Goal: Information Seeking & Learning: Learn about a topic

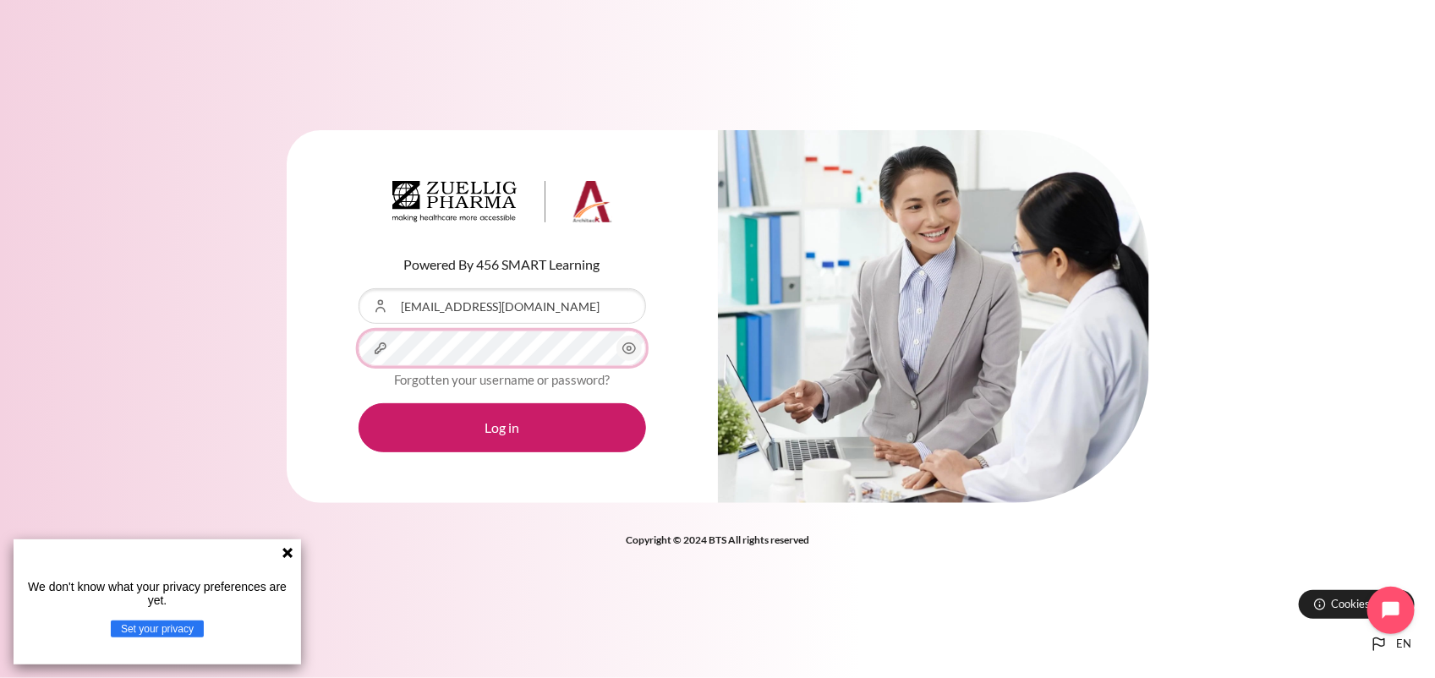
click at [358, 403] on button "Log in" at bounding box center [501, 427] width 287 height 49
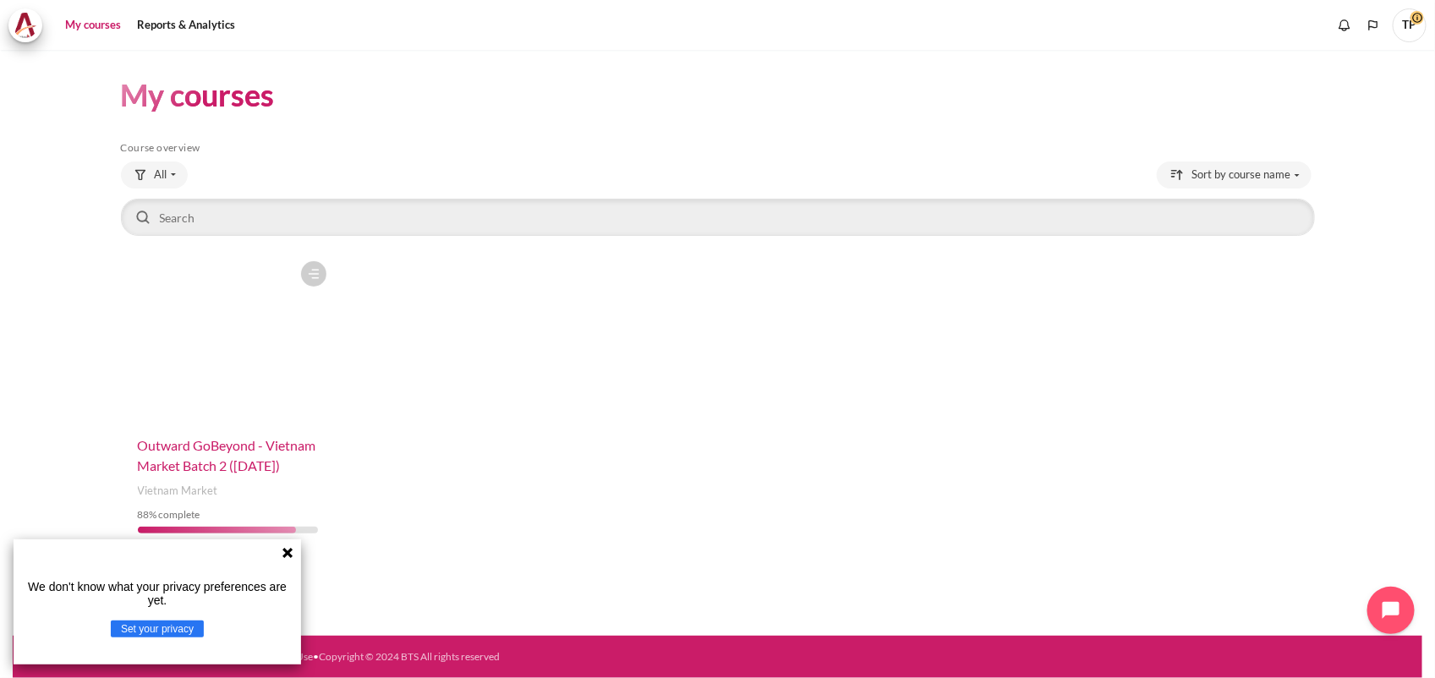
click at [182, 451] on span "Outward GoBeyond - Vietnam Market Batch 2 ([DATE])" at bounding box center [227, 455] width 178 height 36
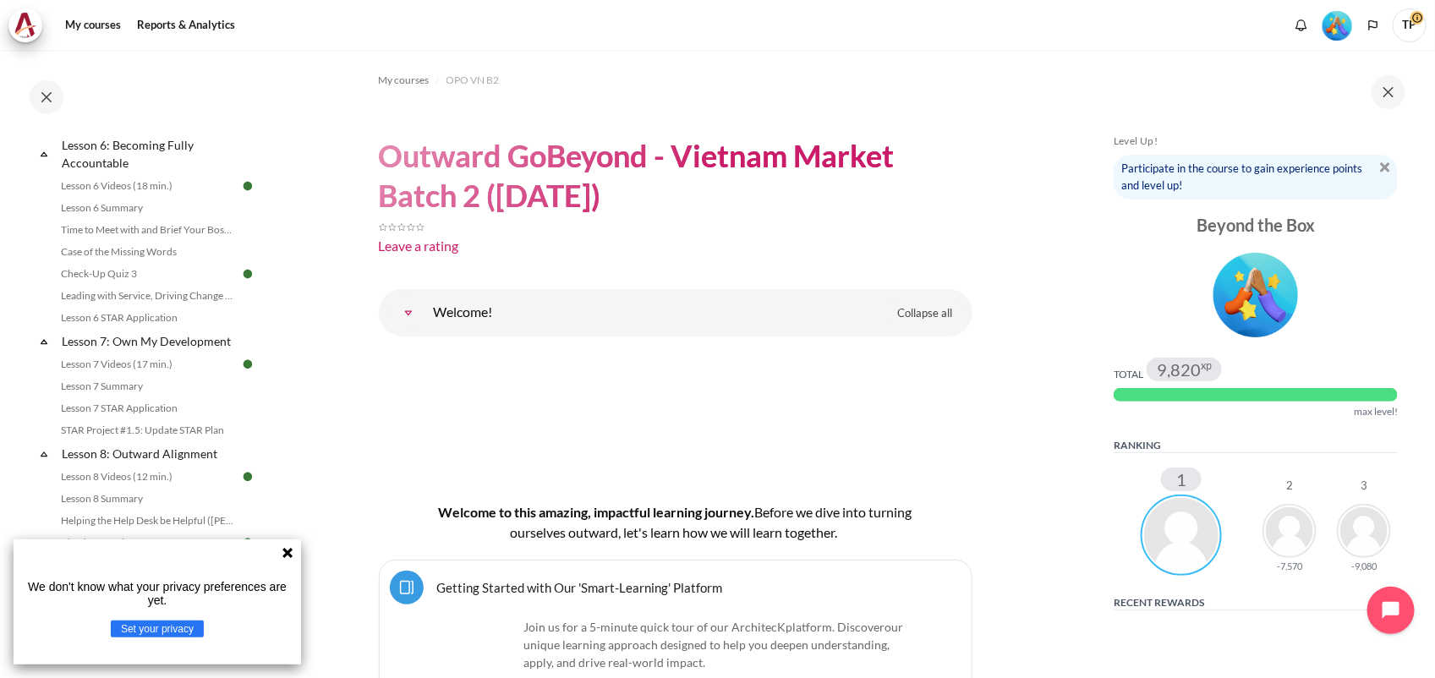
scroll to position [1097, 0]
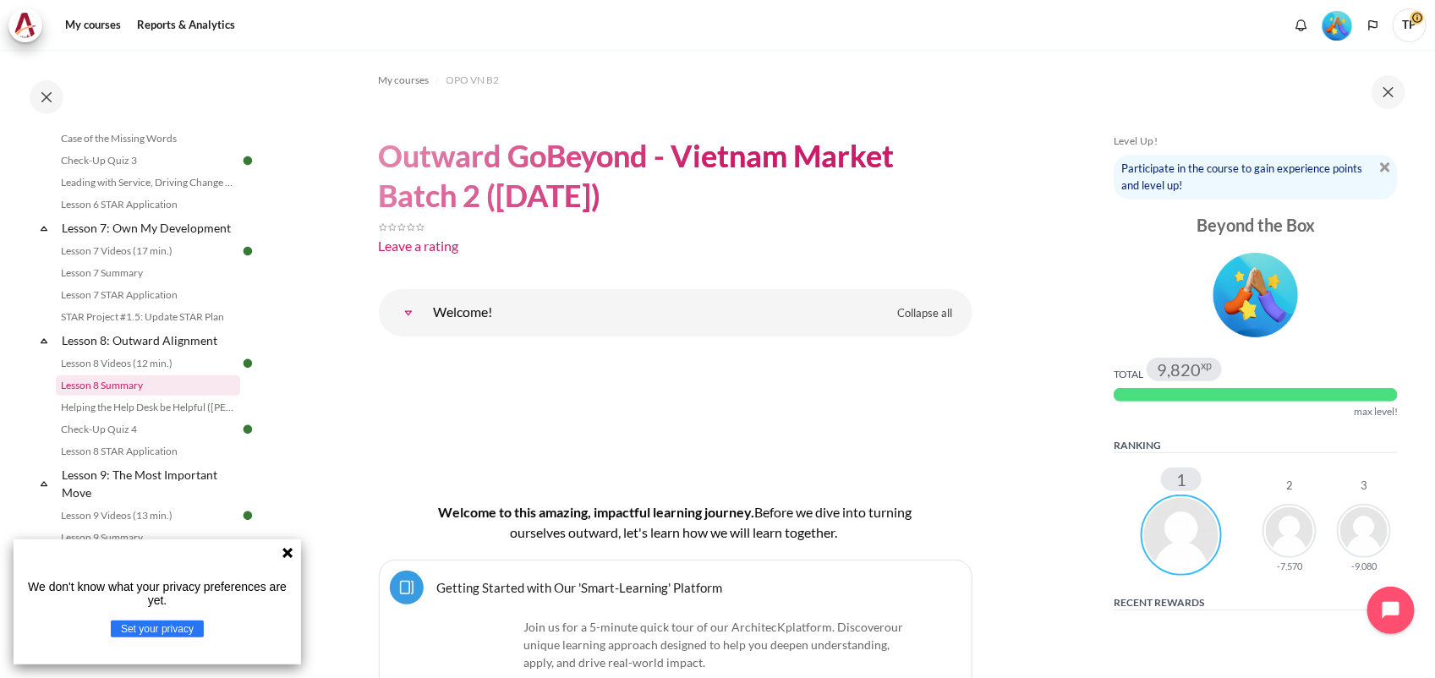
click at [104, 396] on link "Lesson 8 Summary" at bounding box center [148, 385] width 184 height 20
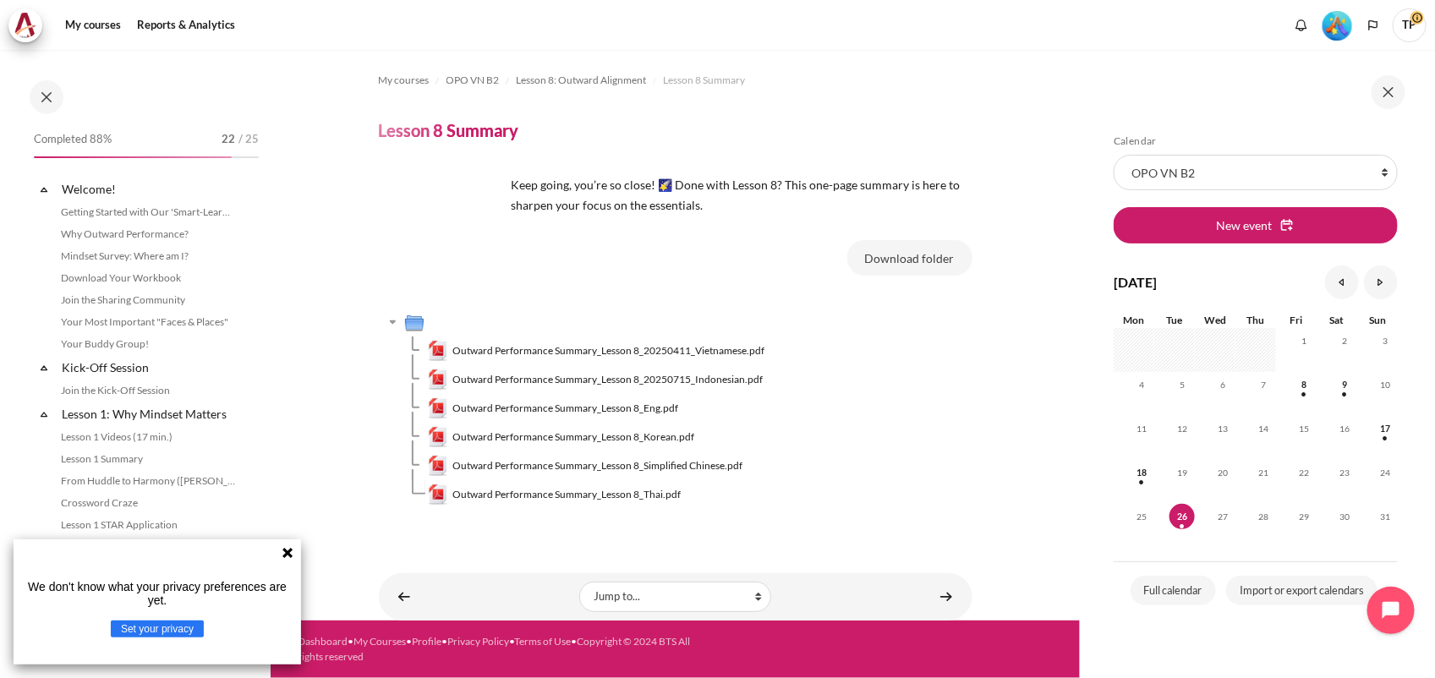
scroll to position [1135, 0]
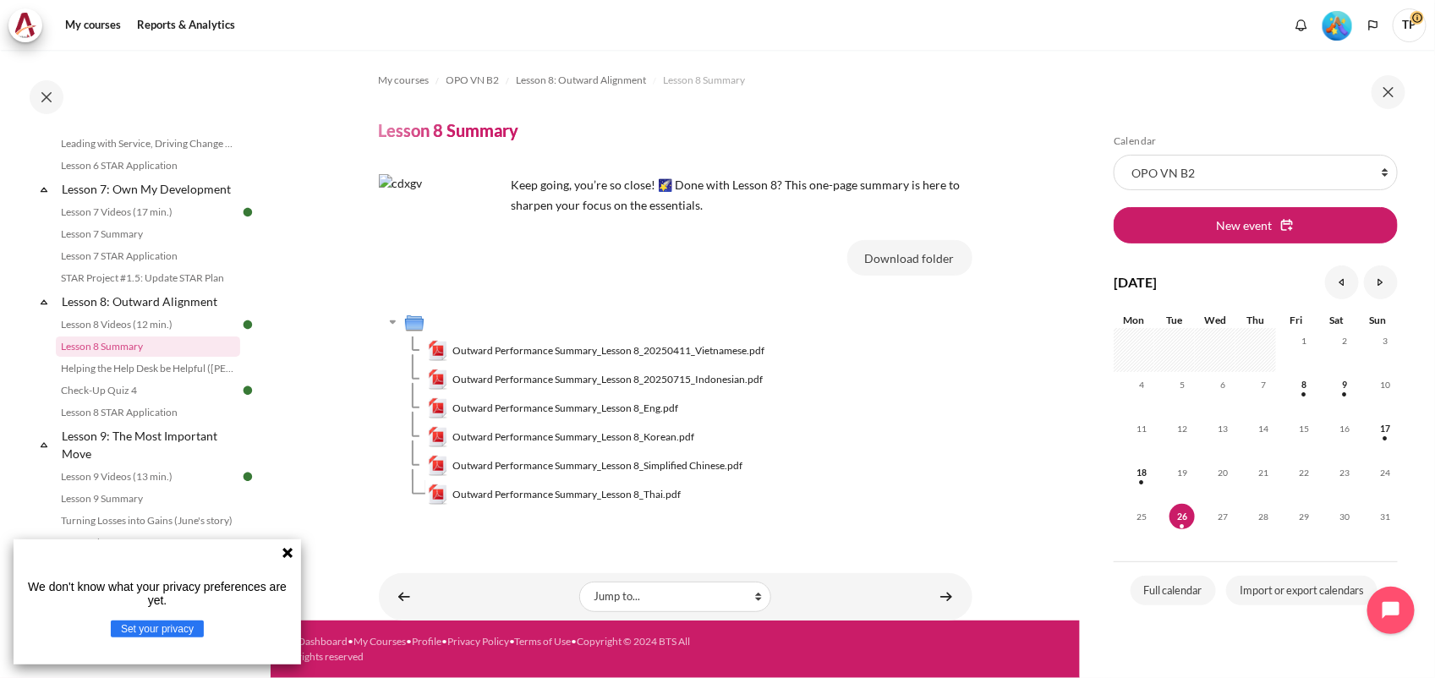
click at [287, 555] on icon at bounding box center [288, 553] width 14 height 14
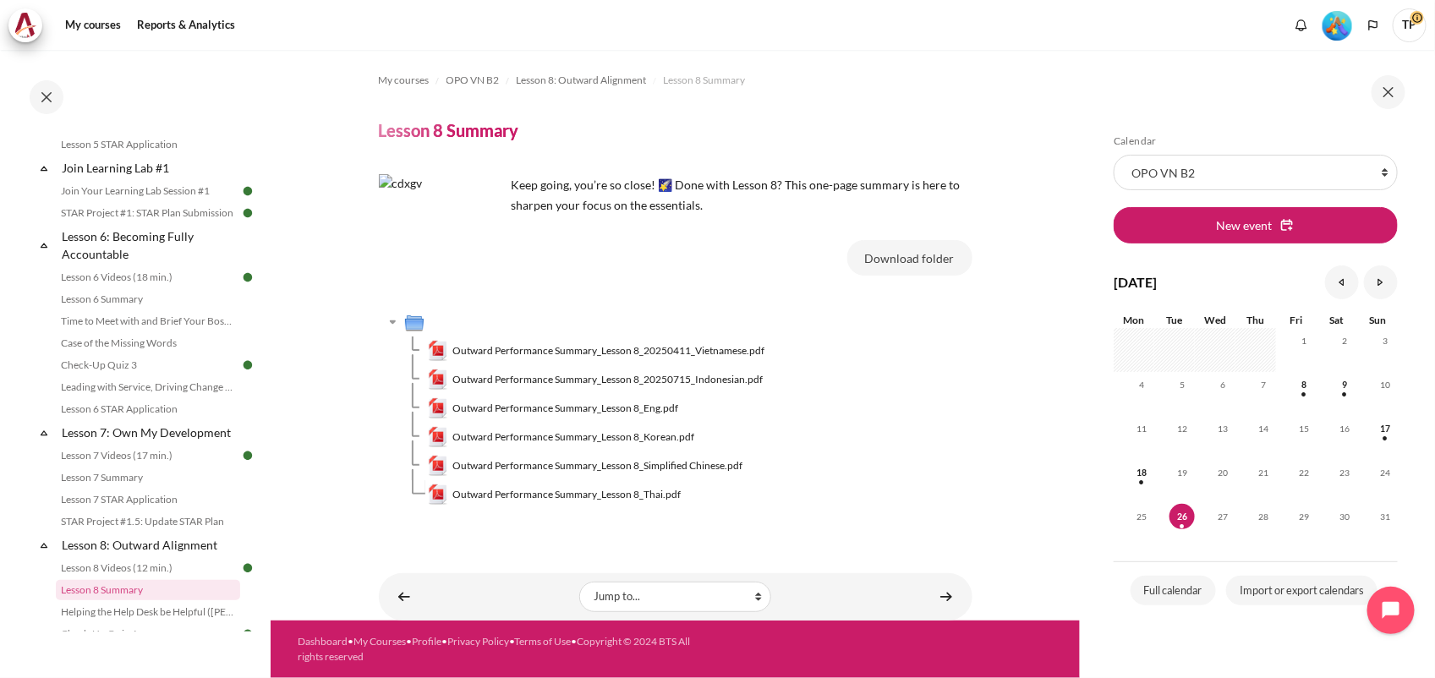
scroll to position [865, 0]
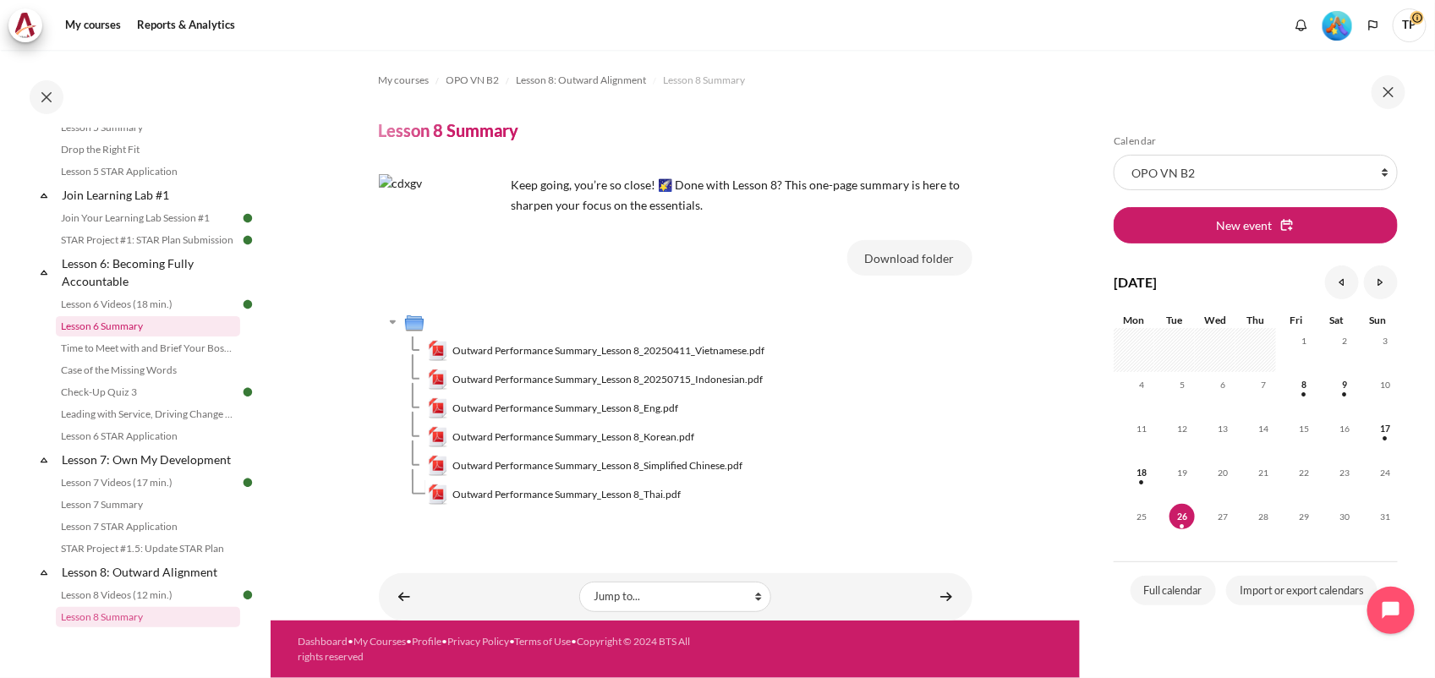
click at [101, 336] on link "Lesson 6 Summary" at bounding box center [148, 326] width 184 height 20
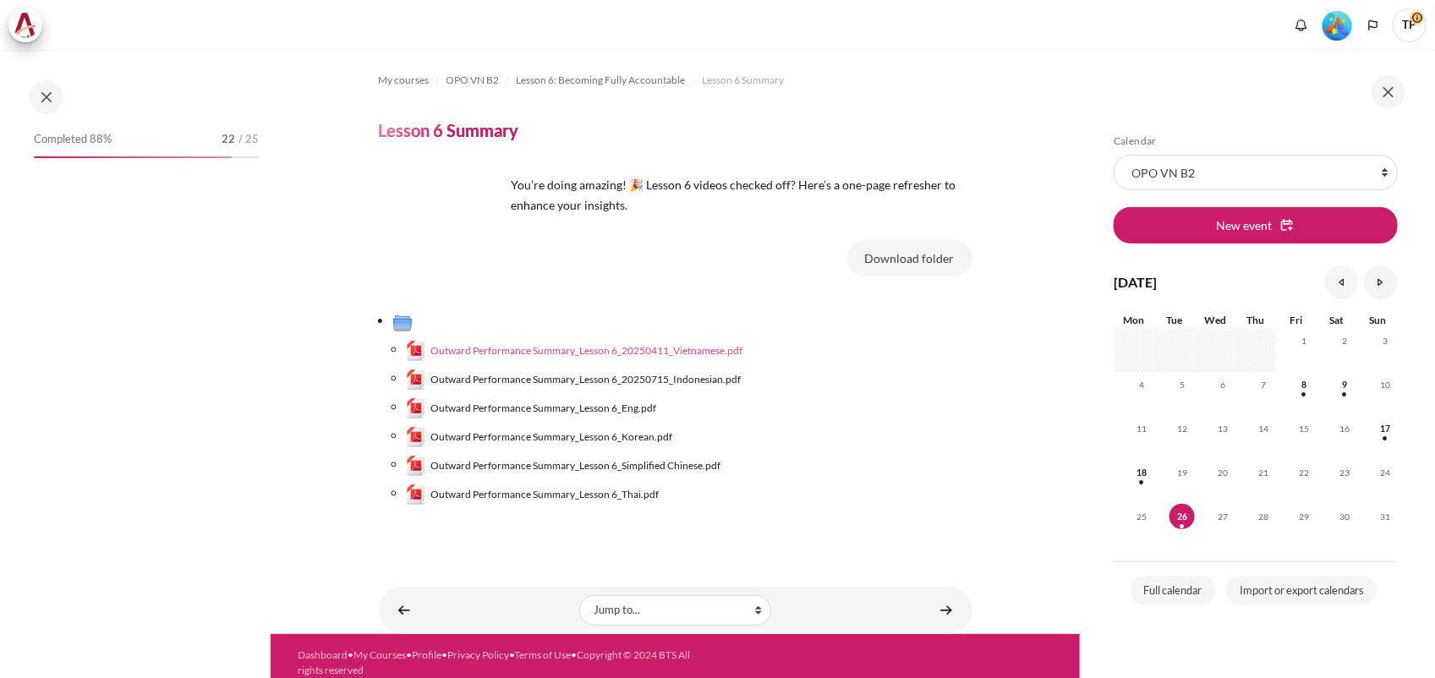
click at [537, 353] on span "Outward Performance Summary_Lesson 6_20250411_Vietnamese.pdf" at bounding box center [586, 350] width 312 height 15
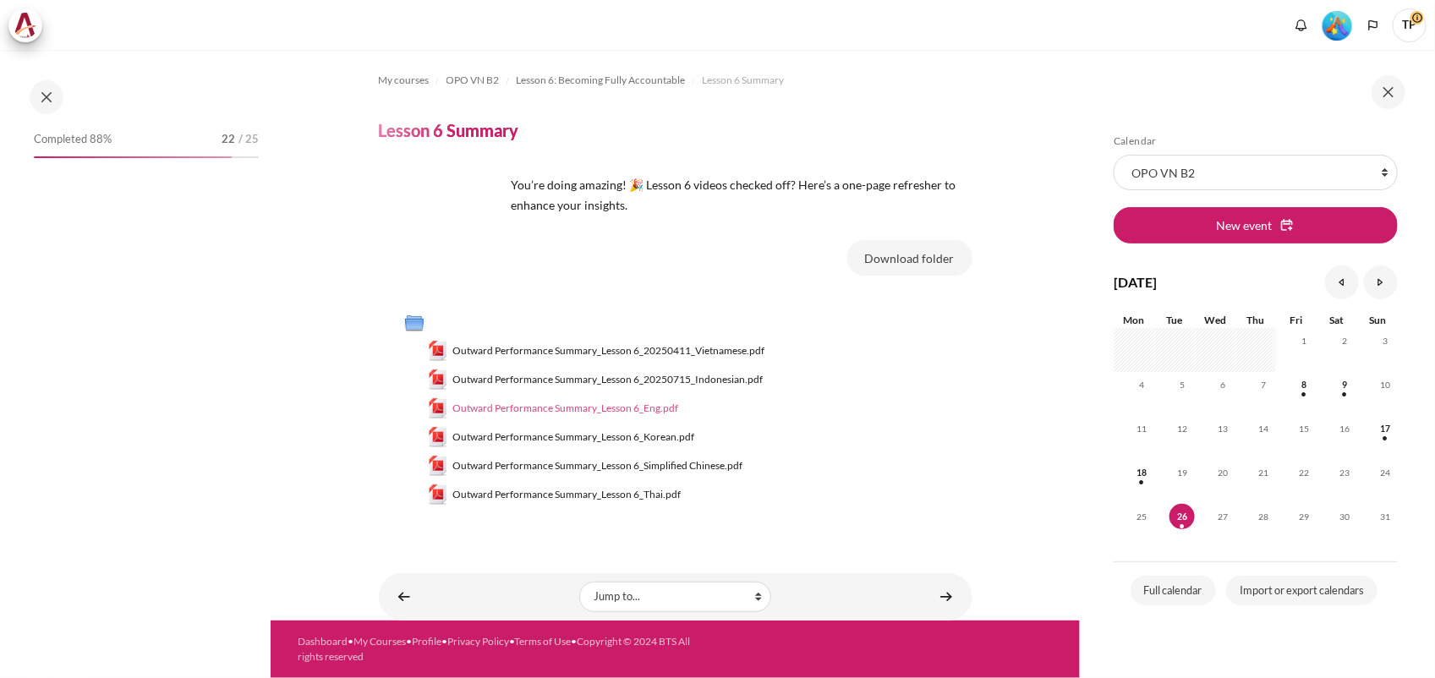
scroll to position [827, 0]
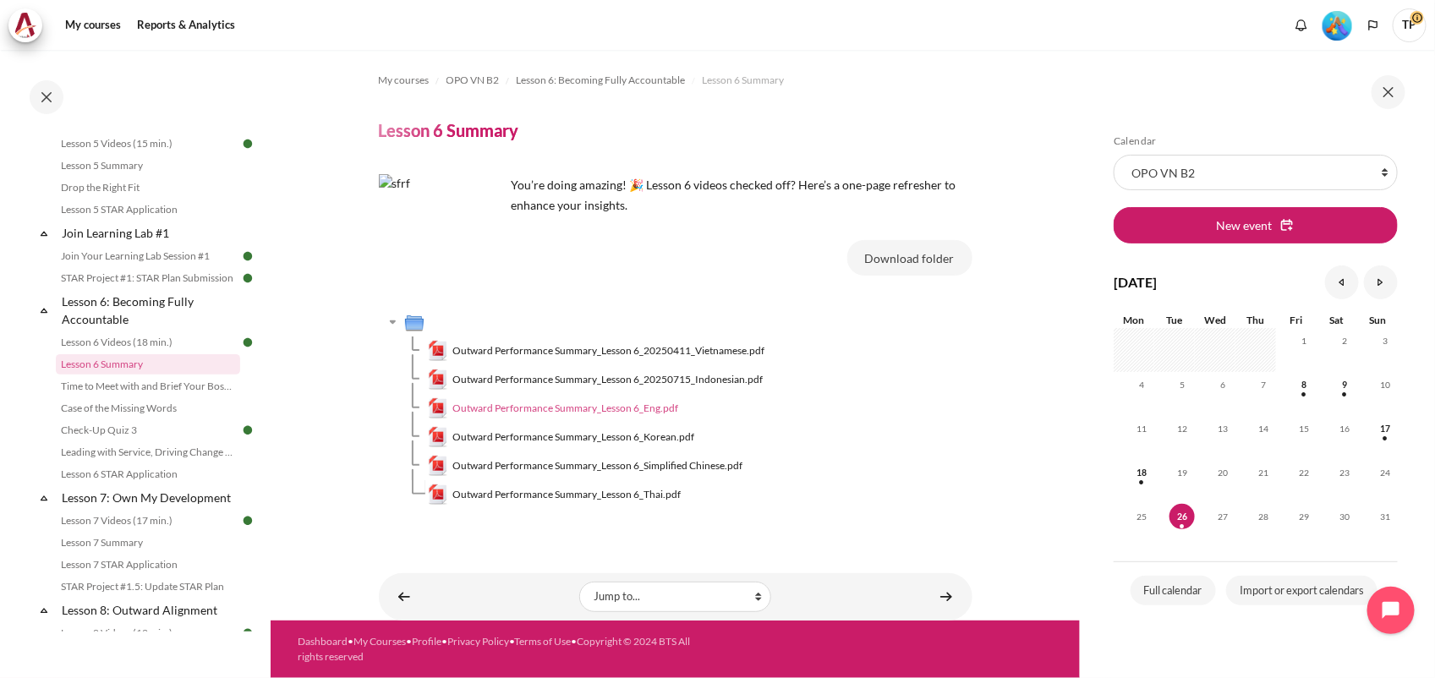
click at [617, 407] on span "Outward Performance Summary_Lesson 6_Eng.pdf" at bounding box center [565, 408] width 226 height 15
click at [566, 407] on span "Outward Performance Summary_Lesson 6_Eng.pdf" at bounding box center [565, 408] width 226 height 15
click at [483, 407] on span "Outward Performance Summary_Lesson 6_Eng.pdf" at bounding box center [565, 408] width 226 height 15
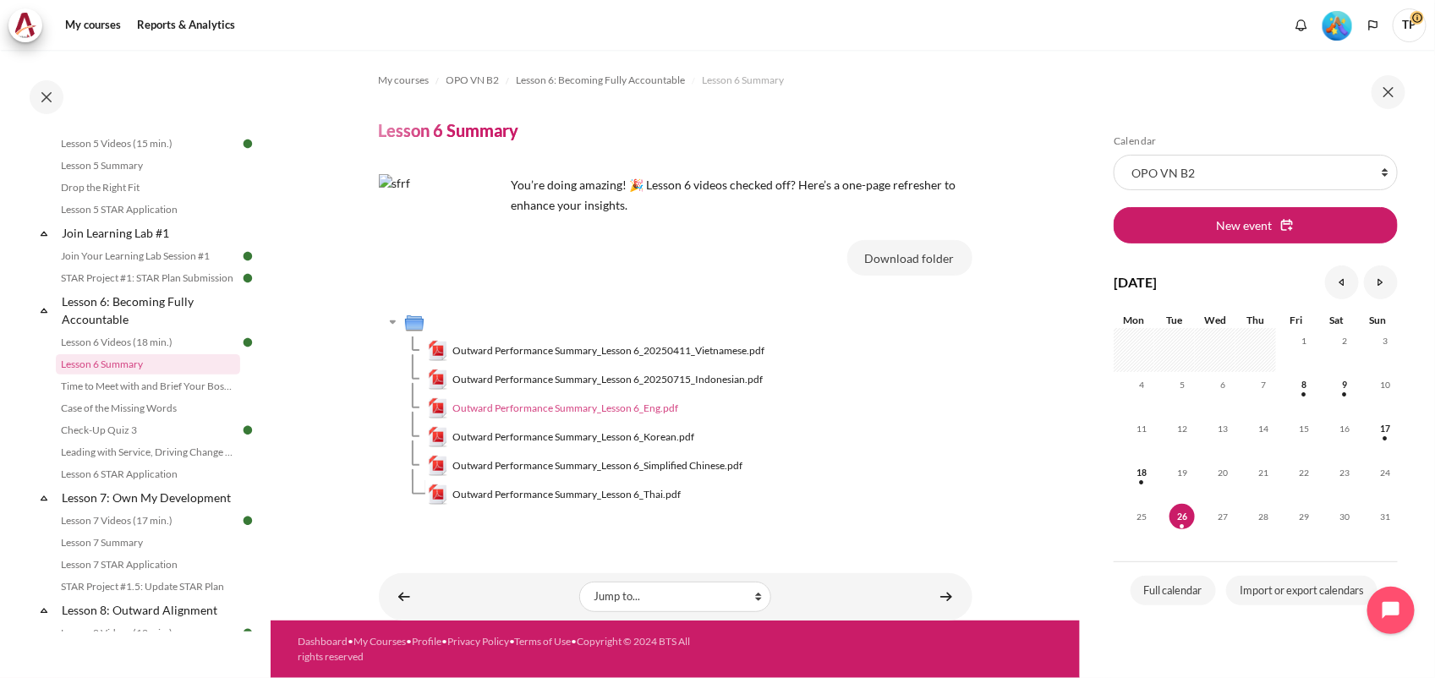
click at [657, 410] on span "Outward Performance Summary_Lesson 6_Eng.pdf" at bounding box center [565, 408] width 226 height 15
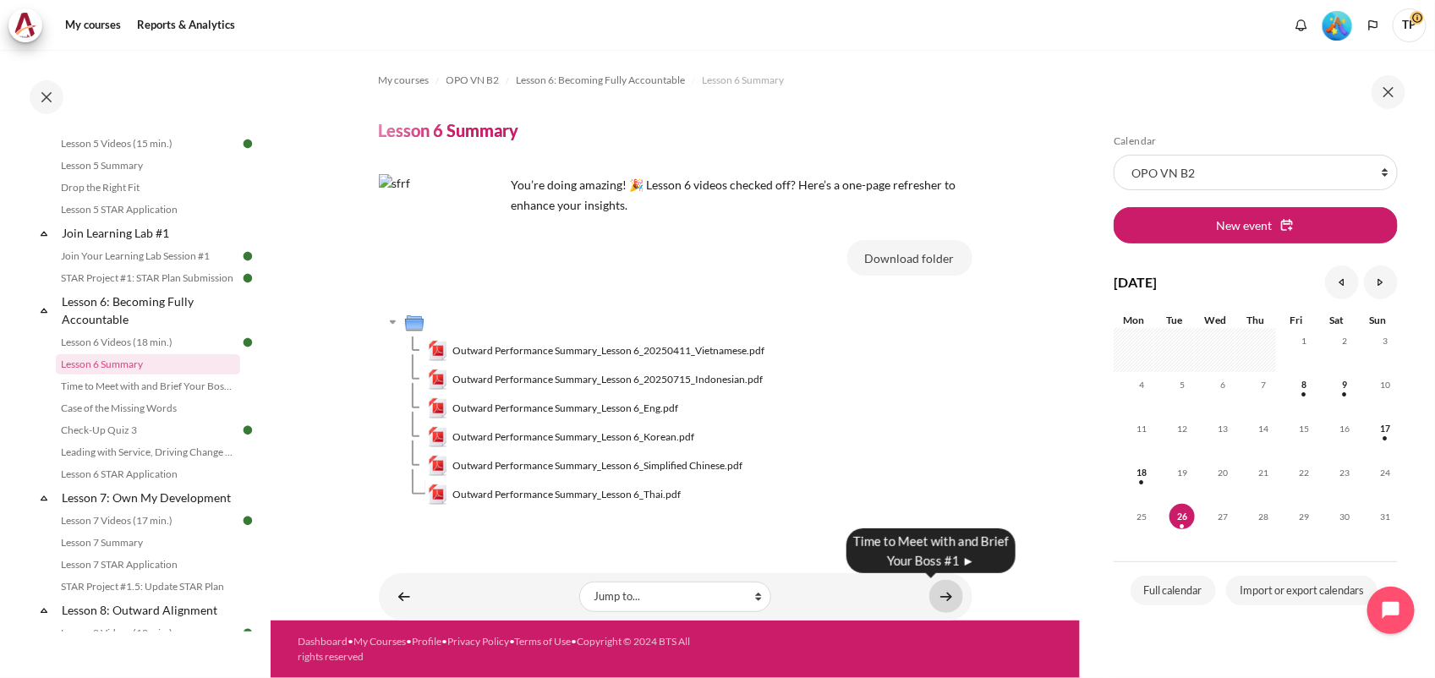
click at [949, 597] on link "Content" at bounding box center [946, 596] width 34 height 33
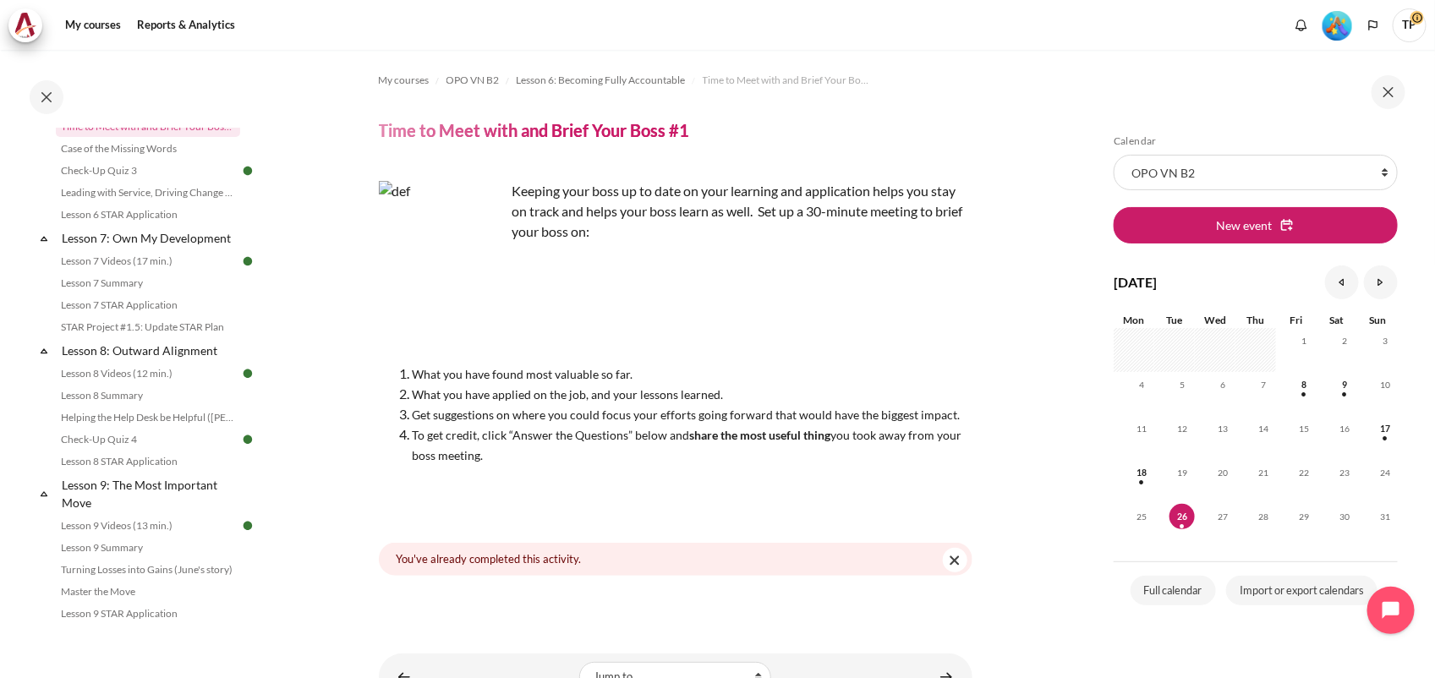
scroll to position [1091, 0]
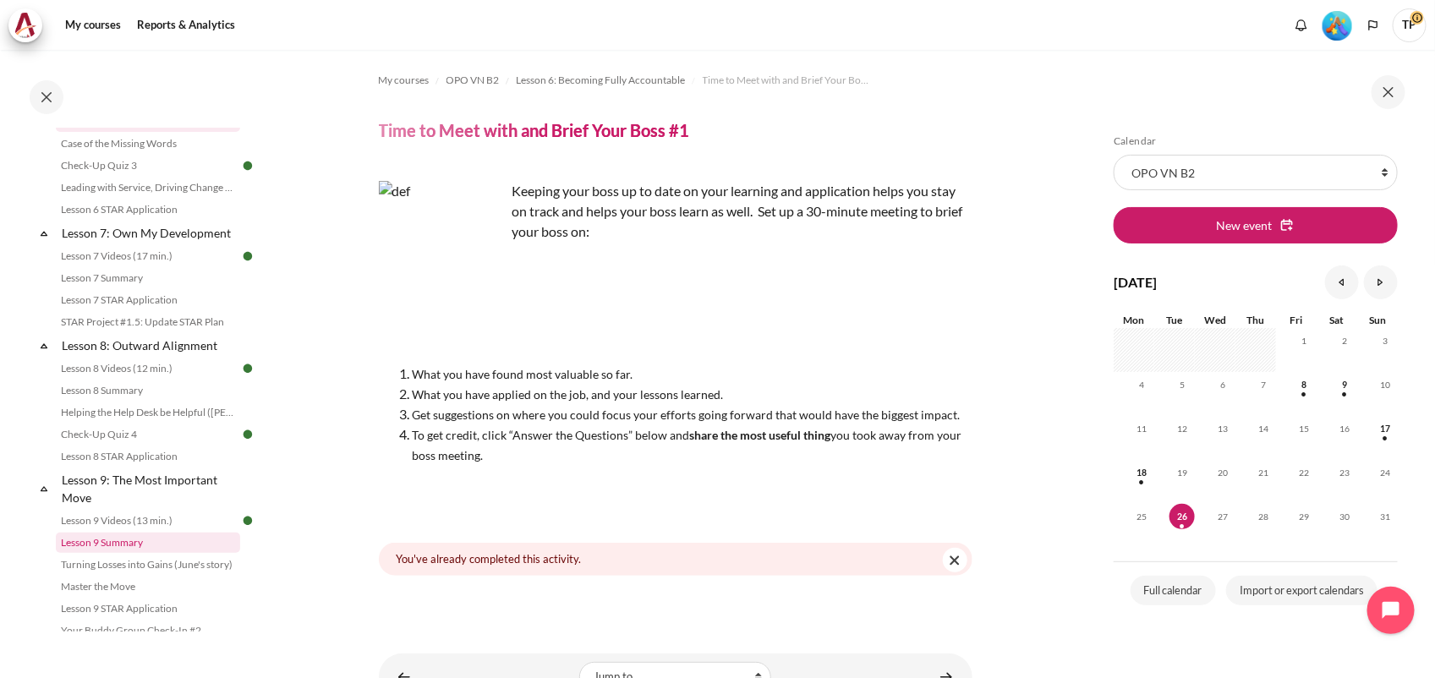
click at [110, 553] on link "Lesson 9 Summary" at bounding box center [148, 543] width 184 height 20
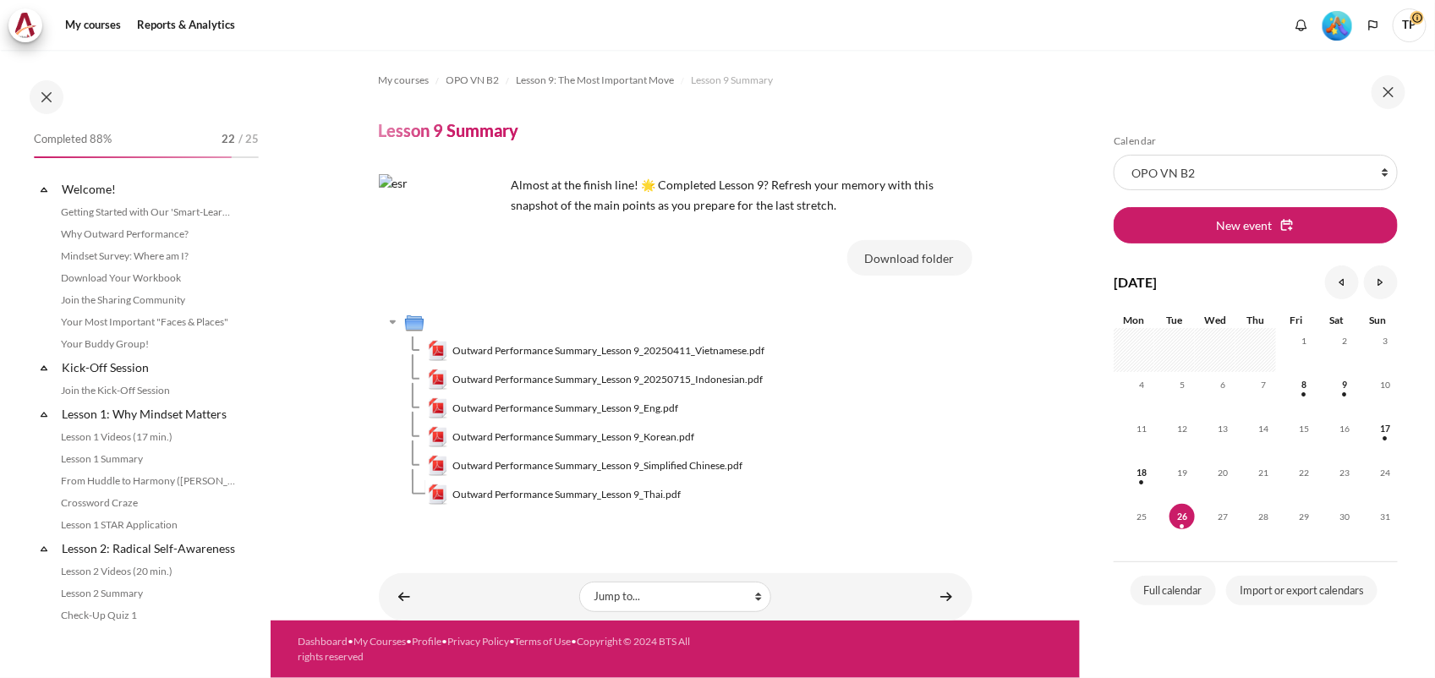
scroll to position [1287, 0]
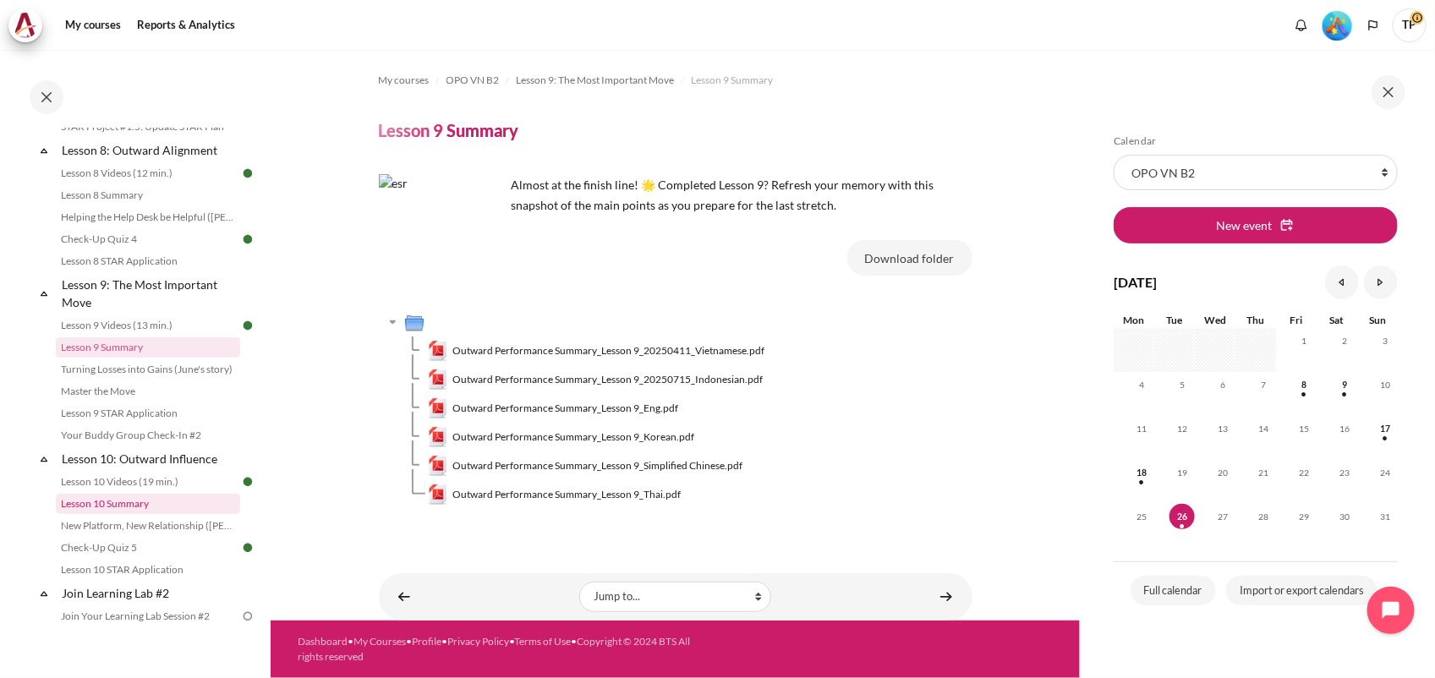
click at [119, 514] on link "Lesson 10 Summary" at bounding box center [148, 504] width 184 height 20
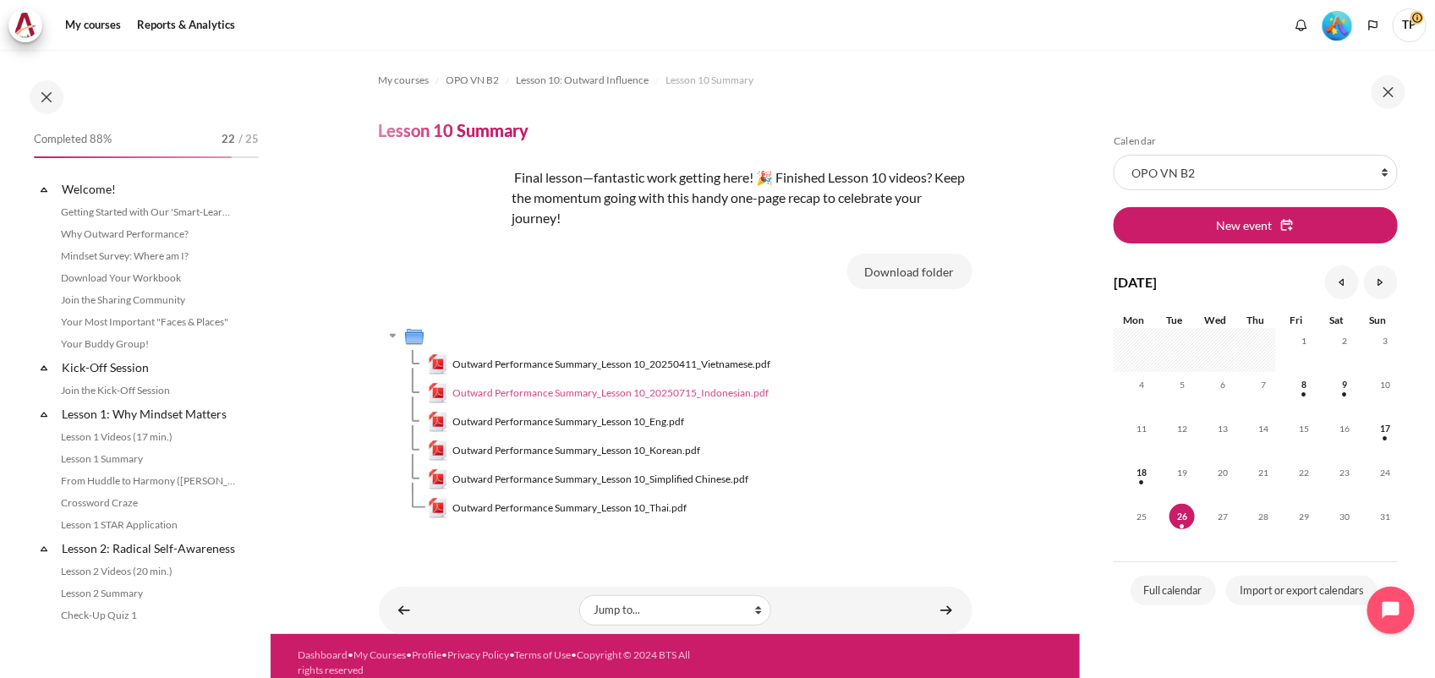
scroll to position [1443, 0]
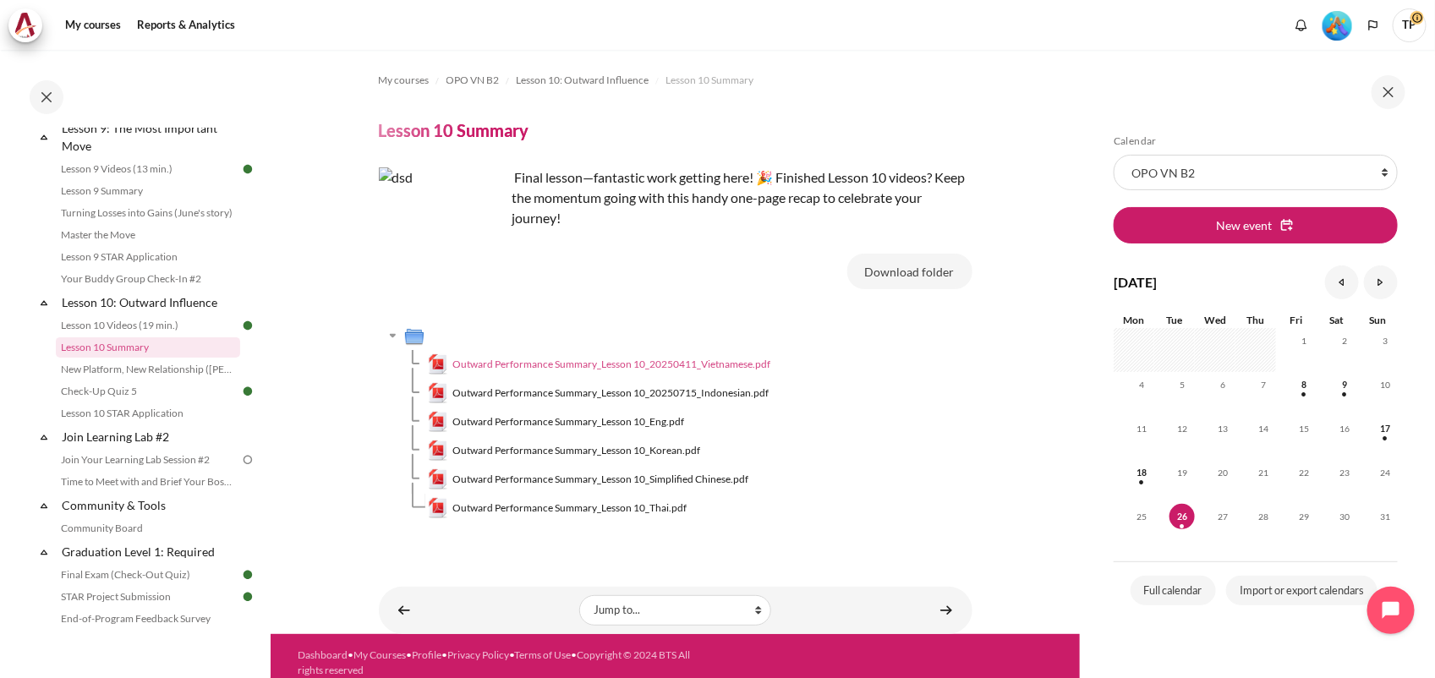
click at [674, 360] on span "Outward Performance Summary_Lesson 10_20250411_Vietnamese.pdf" at bounding box center [611, 364] width 318 height 15
